Goal: Task Accomplishment & Management: Complete application form

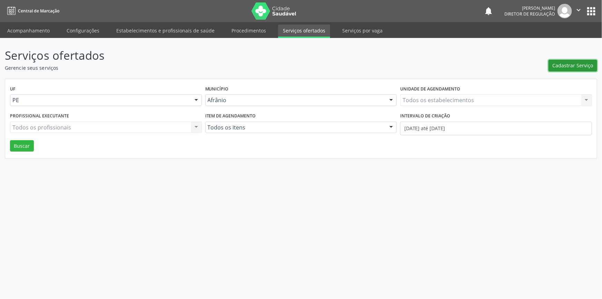
click at [574, 69] on button "Cadastrar Serviço" at bounding box center [572, 66] width 49 height 12
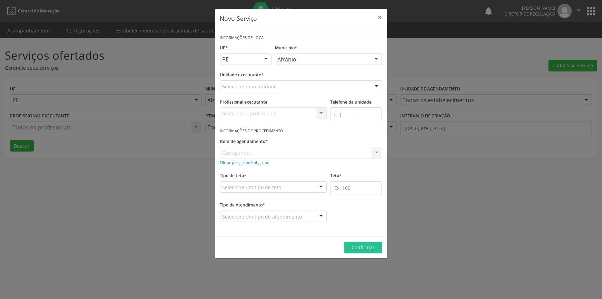
click at [294, 89] on div "Selecione uma unidade" at bounding box center [301, 86] width 162 height 12
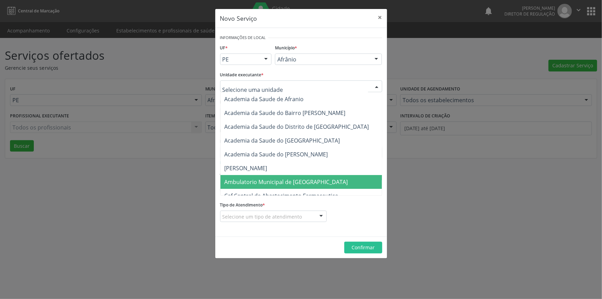
click at [273, 176] on span "Ambulatorio Municipal de [GEOGRAPHIC_DATA]" at bounding box center [304, 182] width 168 height 14
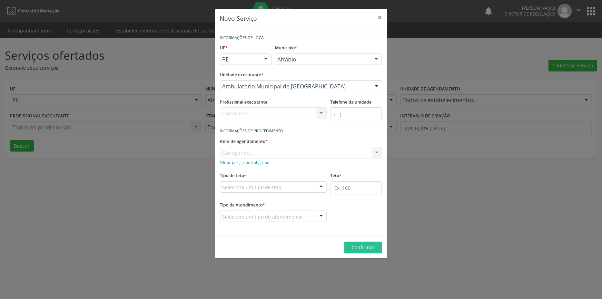
click at [280, 152] on div "Item de agendamento * [GEOGRAPHIC_DATA]... No elements found. Consider changing…" at bounding box center [301, 147] width 162 height 22
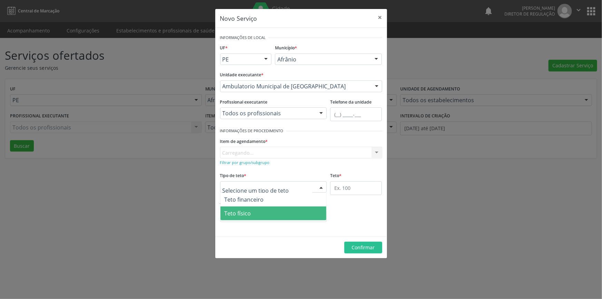
click at [259, 209] on span "Teto físico" at bounding box center [273, 213] width 106 height 14
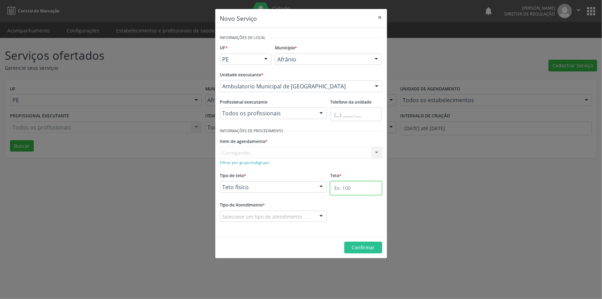
click at [349, 185] on input "text" at bounding box center [356, 188] width 52 height 14
type input "1"
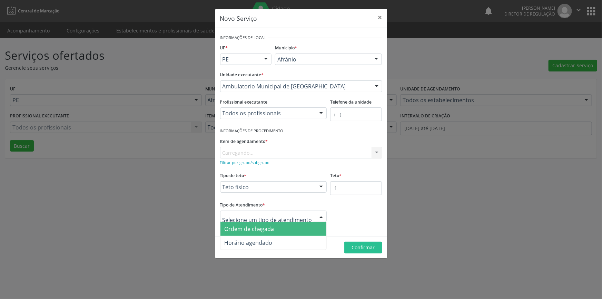
click at [272, 228] on span "Ordem de chegada" at bounding box center [249, 229] width 50 height 8
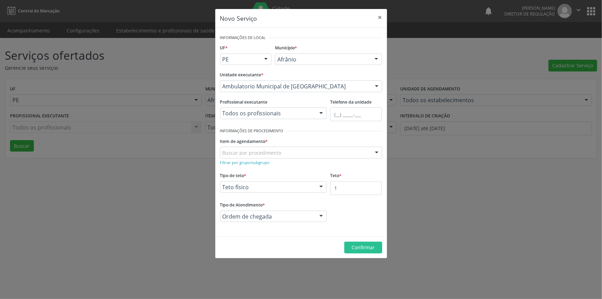
click at [300, 153] on div "Buscar por procedimento" at bounding box center [301, 153] width 162 height 12
type input "NEUROC"
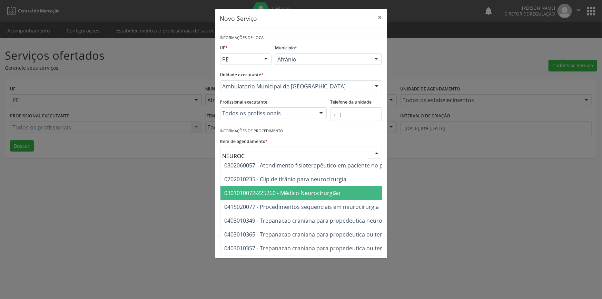
click at [325, 191] on span "0301010072-225260 - Médico Neurocirurgião" at bounding box center [282, 193] width 116 height 8
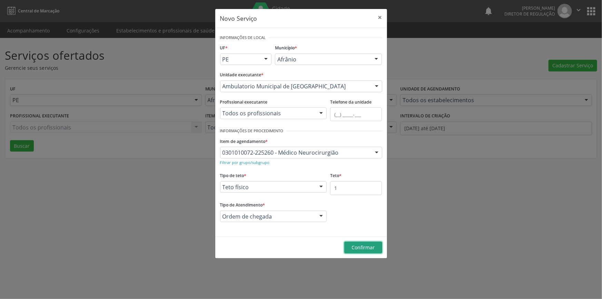
click at [359, 245] on span "Confirmar" at bounding box center [362, 247] width 23 height 7
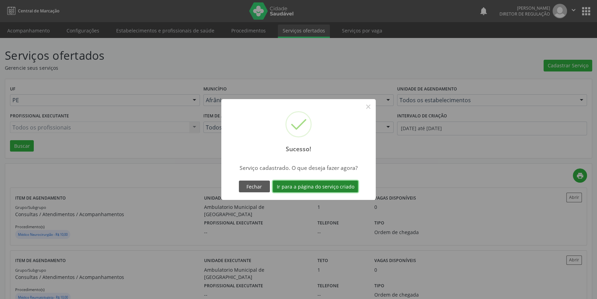
click at [341, 186] on button "Ir para a página do serviço criado" at bounding box center [316, 186] width 86 height 12
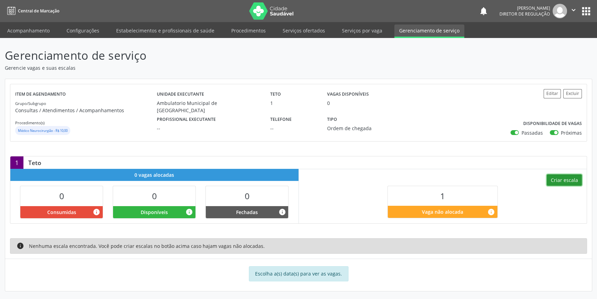
click at [567, 183] on button "Criar escala" at bounding box center [564, 180] width 35 height 12
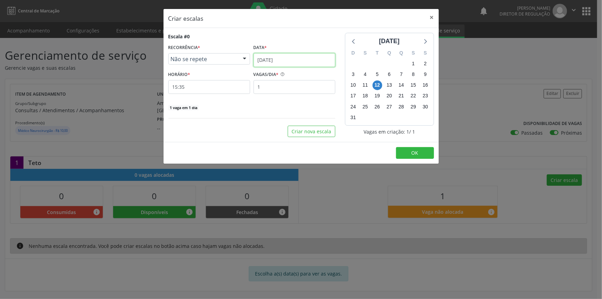
click at [285, 61] on input "[DATE]" at bounding box center [294, 60] width 82 height 14
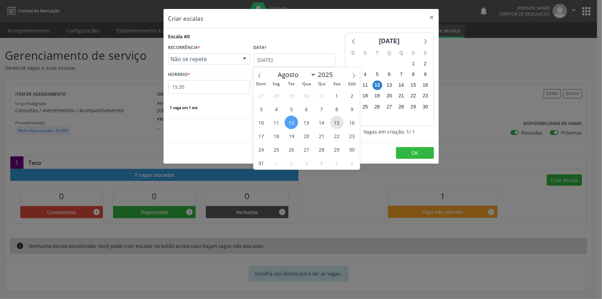
click at [341, 121] on span "15" at bounding box center [336, 122] width 13 height 13
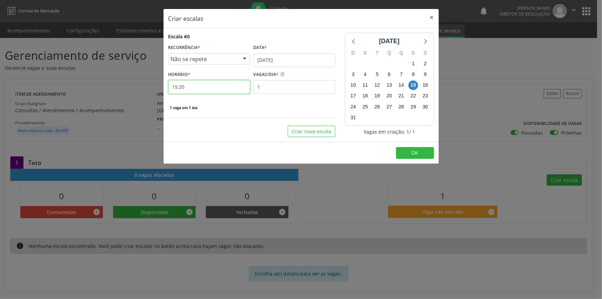
click at [207, 80] on input "15:35" at bounding box center [209, 87] width 82 height 14
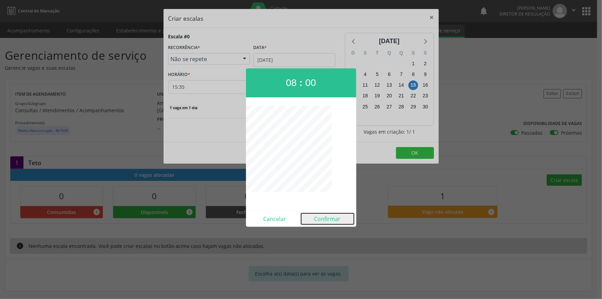
click at [320, 218] on button "Confirmar" at bounding box center [327, 218] width 53 height 11
type input "08:00"
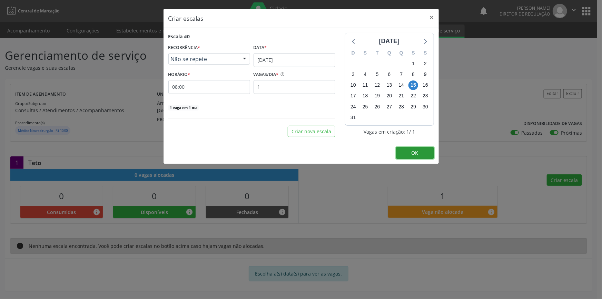
click at [408, 152] on button "OK" at bounding box center [415, 153] width 38 height 12
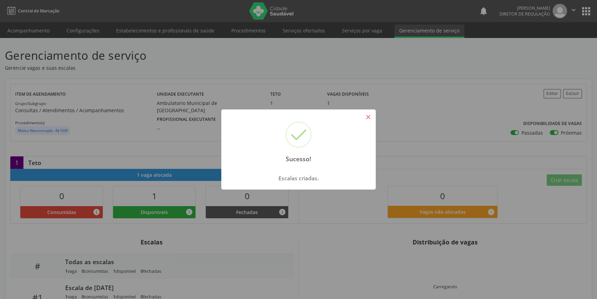
click at [366, 120] on button "×" at bounding box center [368, 117] width 12 height 12
